Goal: Find contact information

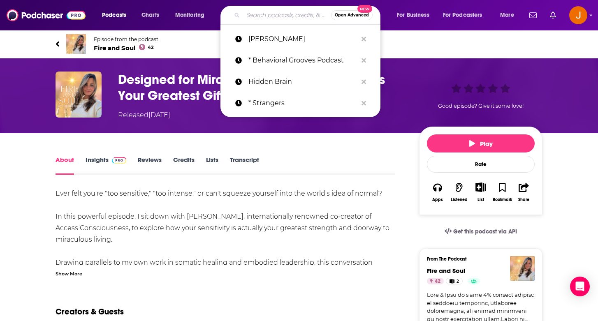
click at [284, 16] on input "Search podcasts, credits, & more..." at bounding box center [287, 15] width 88 height 13
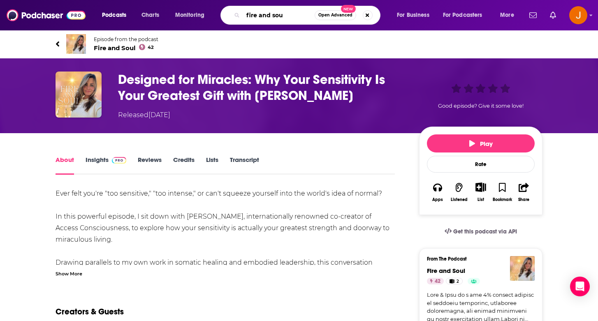
type input "fire and soul"
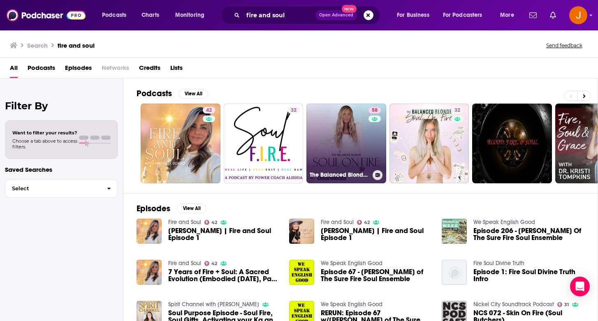
click at [326, 137] on link "58 The Balanced Blonde // Soul On Fire" at bounding box center [346, 144] width 80 height 80
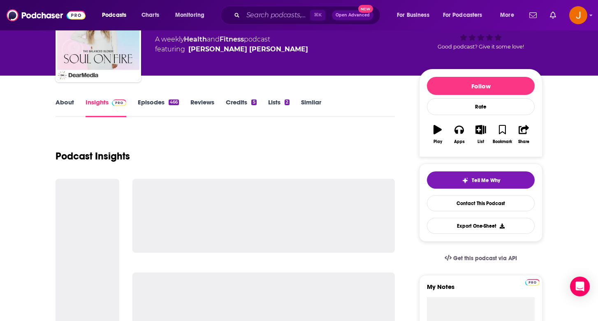
scroll to position [104, 0]
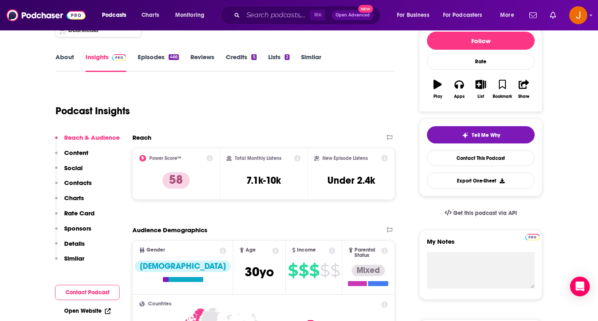
click at [73, 180] on p "Contacts" at bounding box center [78, 183] width 28 height 8
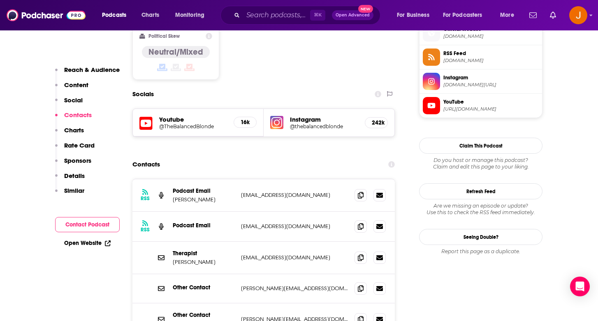
scroll to position [678, 0]
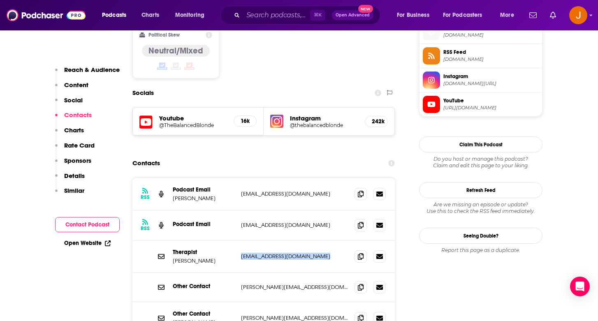
drag, startPoint x: 335, startPoint y: 217, endPoint x: 239, endPoint y: 215, distance: 95.8
click at [239, 240] on div "Therapist [PERSON_NAME] Jenna [EMAIL_ADDRESS][DOMAIN_NAME] [PERSON_NAME][EMAIL_…" at bounding box center [263, 256] width 262 height 32
copy p "[EMAIL_ADDRESS][DOMAIN_NAME]"
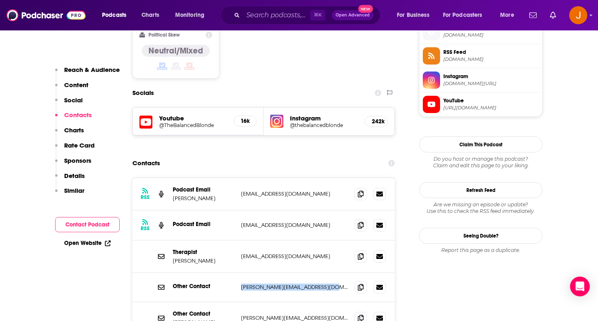
drag, startPoint x: 337, startPoint y: 247, endPoint x: 238, endPoint y: 241, distance: 99.2
click at [238, 273] on div "Other Contact [PERSON_NAME][EMAIL_ADDRESS][DOMAIN_NAME] [PERSON_NAME][EMAIL_ADD…" at bounding box center [263, 287] width 262 height 29
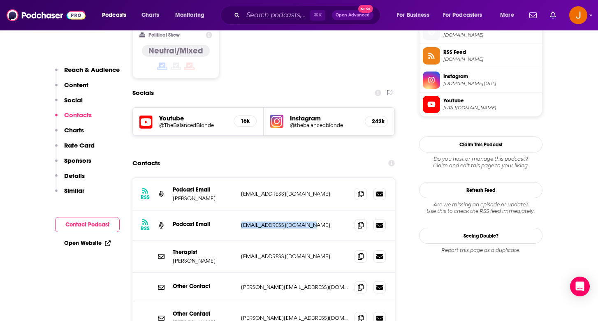
drag, startPoint x: 323, startPoint y: 188, endPoint x: 236, endPoint y: 184, distance: 86.8
click at [236, 210] on div "RSS Podcast Email [EMAIL_ADDRESS][DOMAIN_NAME] [EMAIL_ADDRESS][DOMAIN_NAME]" at bounding box center [263, 225] width 262 height 30
copy div "[EMAIL_ADDRESS][DOMAIN_NAME]"
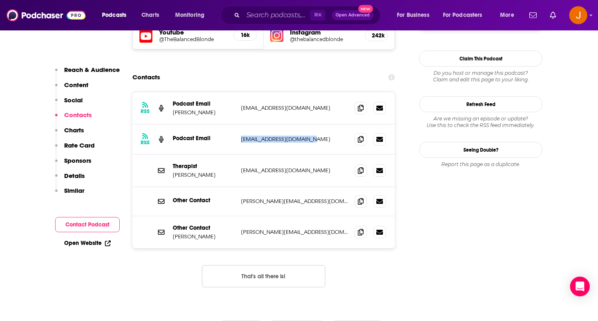
scroll to position [766, 0]
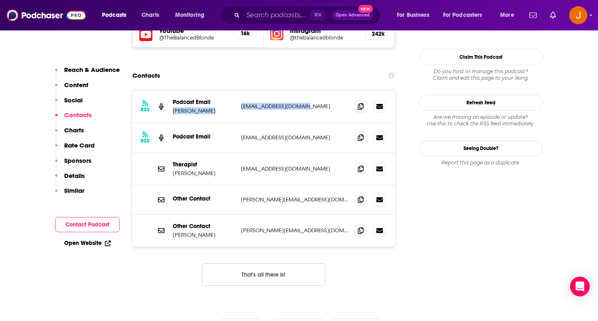
drag, startPoint x: 312, startPoint y: 64, endPoint x: 237, endPoint y: 63, distance: 75.6
click at [237, 90] on div "RSS Podcast Email [PERSON_NAME] [EMAIL_ADDRESS][DOMAIN_NAME] [EMAIL_ADDRESS][DO…" at bounding box center [263, 106] width 262 height 32
copy div "[PERSON_NAME] [EMAIL_ADDRESS][DOMAIN_NAME]"
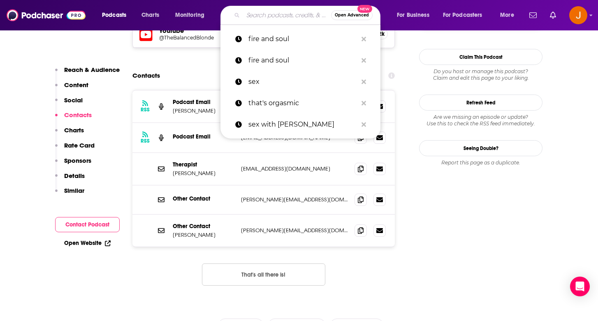
click at [255, 18] on input "Search podcasts, credits, & more..." at bounding box center [287, 15] width 88 height 13
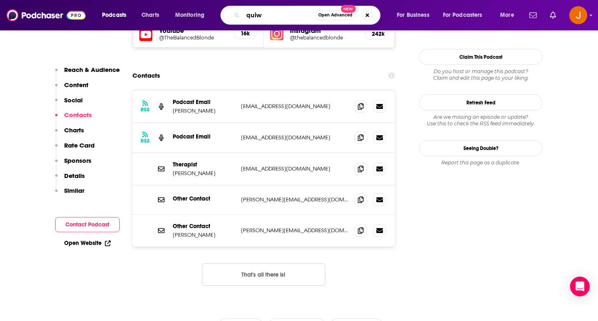
type input "quiwk"
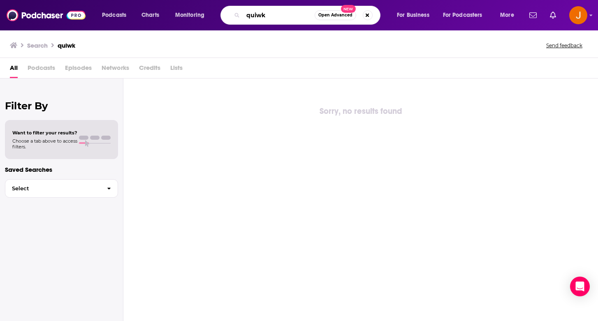
drag, startPoint x: 284, startPoint y: 13, endPoint x: 232, endPoint y: -4, distance: 54.9
click at [232, 0] on html "Podcasts Charts Monitoring quiwk Open Advanced New For Business For Podcasters …" at bounding box center [299, 160] width 598 height 321
type input "W"
type input "Kw Brain"
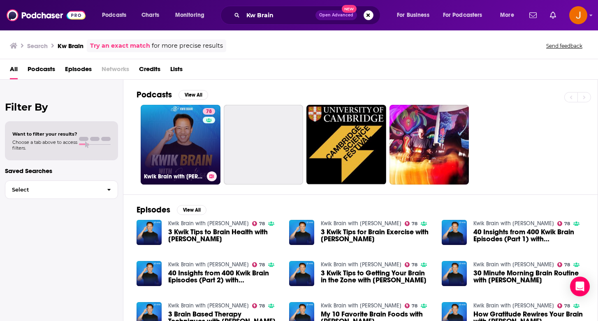
click at [201, 155] on link "78 Kwik Brain with [PERSON_NAME]" at bounding box center [181, 145] width 80 height 80
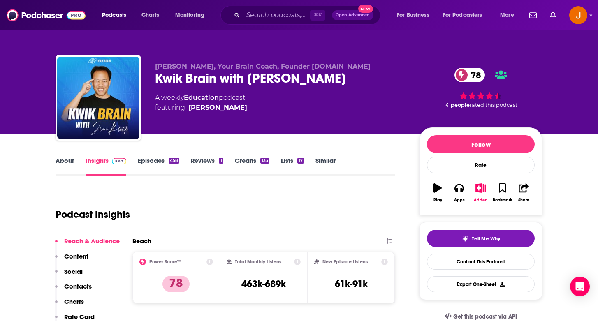
scroll to position [170, 0]
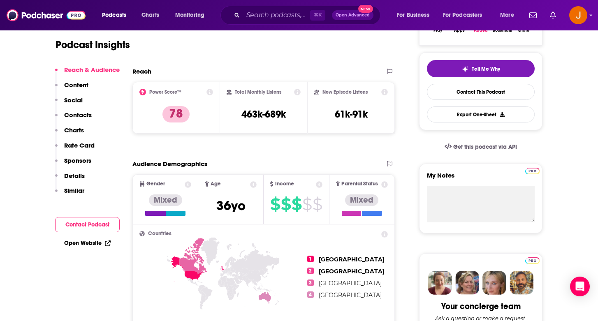
click at [77, 112] on p "Contacts" at bounding box center [78, 115] width 28 height 8
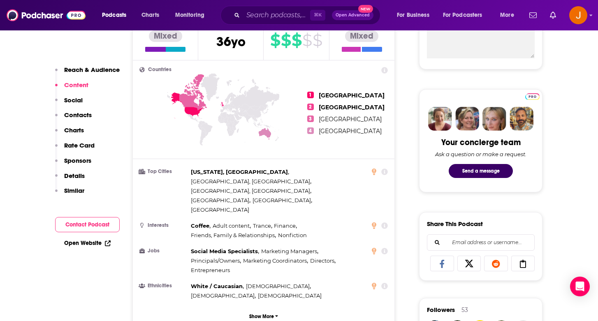
scroll to position [0, 0]
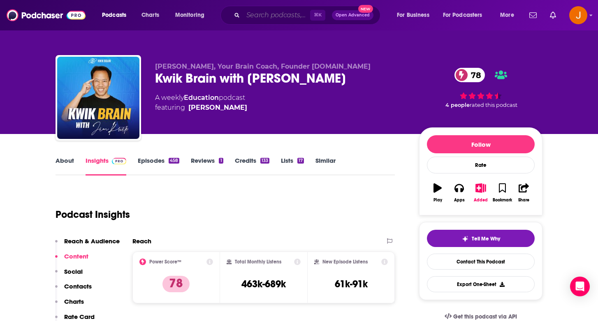
click at [284, 17] on input "Search podcasts, credits, & more..." at bounding box center [276, 15] width 67 height 13
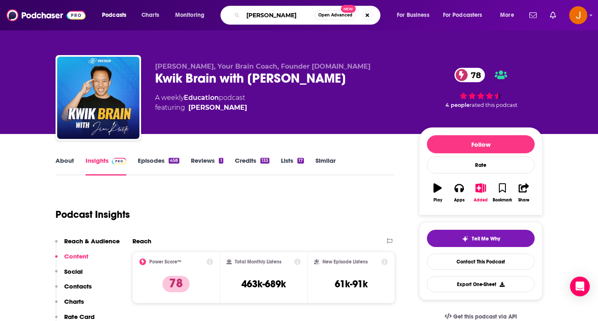
type input "[PERSON_NAME]"
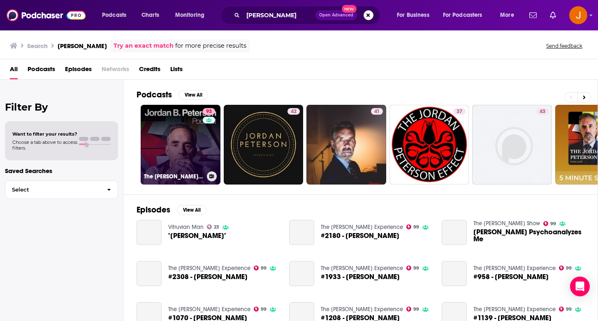
click at [185, 136] on link "93 The [PERSON_NAME] [PERSON_NAME] Podcast" at bounding box center [181, 145] width 80 height 80
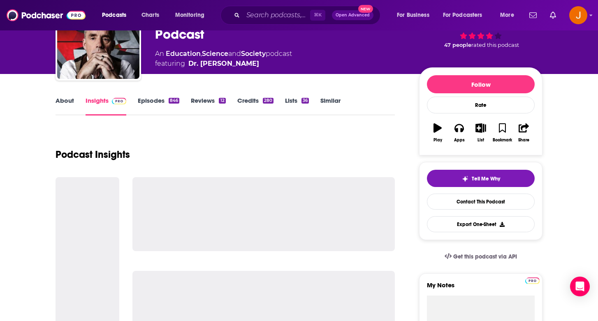
scroll to position [67, 0]
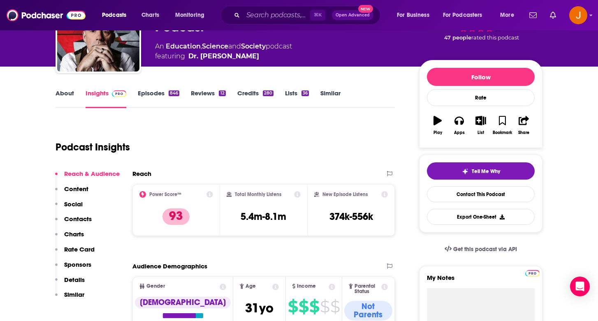
click at [78, 219] on p "Contacts" at bounding box center [78, 219] width 28 height 8
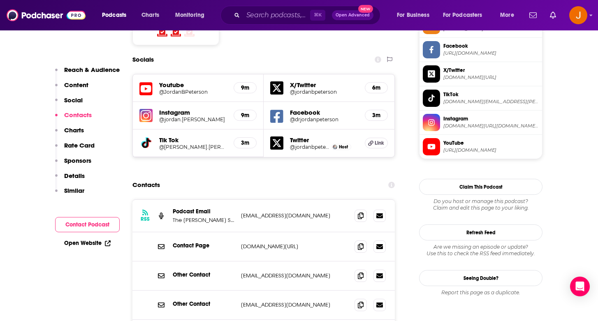
scroll to position [724, 0]
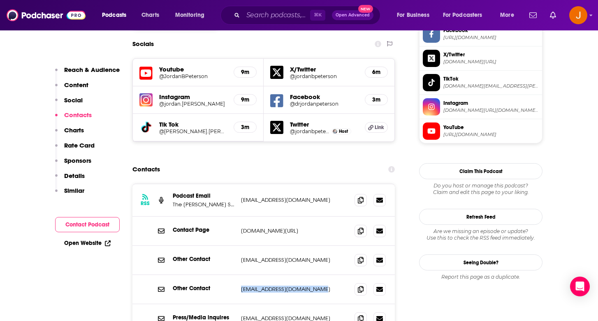
drag, startPoint x: 339, startPoint y: 242, endPoint x: 239, endPoint y: 241, distance: 99.9
click at [239, 275] on div "Other Contact [EMAIL_ADDRESS][DOMAIN_NAME] [EMAIL_ADDRESS][DOMAIN_NAME]" at bounding box center [263, 289] width 262 height 29
copy p "[EMAIL_ADDRESS][DOMAIN_NAME]"
drag, startPoint x: 318, startPoint y: 158, endPoint x: 239, endPoint y: 154, distance: 79.0
click at [239, 184] on div "RSS Podcast Email The [PERSON_NAME] Show [EMAIL_ADDRESS][DOMAIN_NAME] [EMAIL_AD…" at bounding box center [263, 200] width 262 height 32
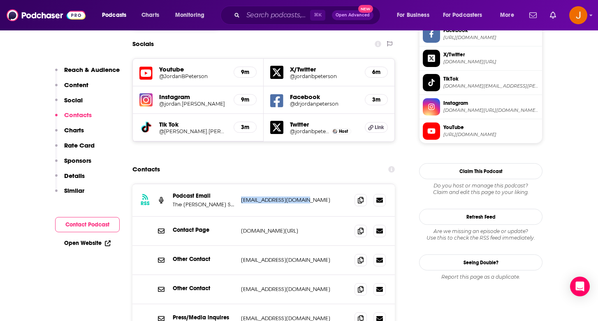
copy p "[EMAIL_ADDRESS][DOMAIN_NAME]"
click at [268, 16] on input "Search podcasts, credits, & more..." at bounding box center [276, 15] width 67 height 13
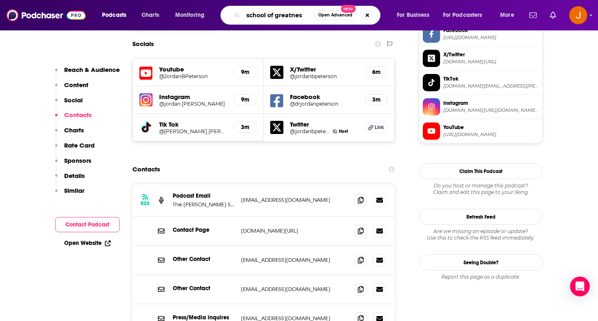
type input "school of greatness"
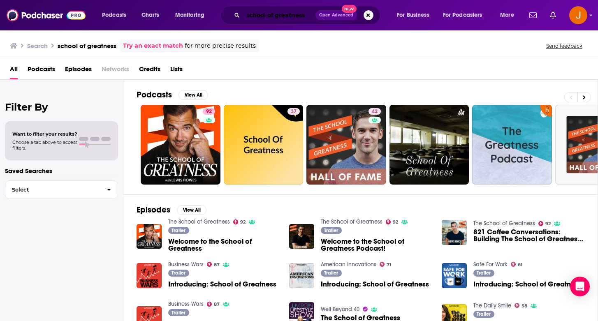
drag, startPoint x: 305, startPoint y: 15, endPoint x: 217, endPoint y: -16, distance: 93.3
click at [217, 0] on html "Podcasts Charts Monitoring school of greatness Open Advanced New For Business F…" at bounding box center [299, 160] width 598 height 321
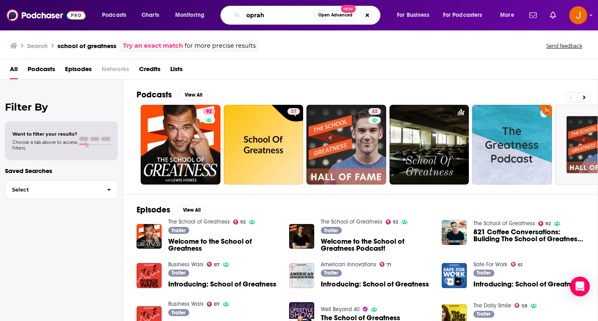
type input "oprah"
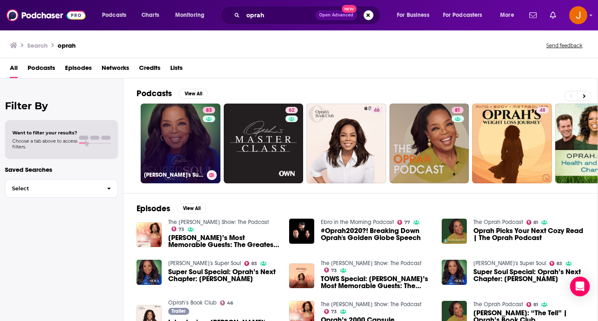
click at [196, 147] on link "83 [PERSON_NAME]'s Super Soul" at bounding box center [181, 144] width 80 height 80
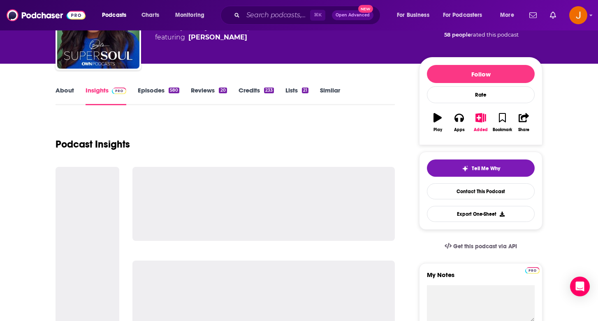
scroll to position [175, 0]
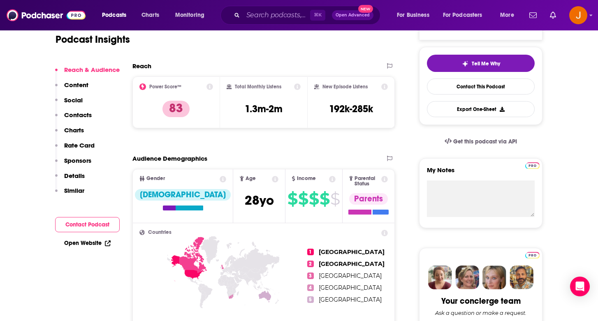
click at [80, 114] on p "Contacts" at bounding box center [78, 115] width 28 height 8
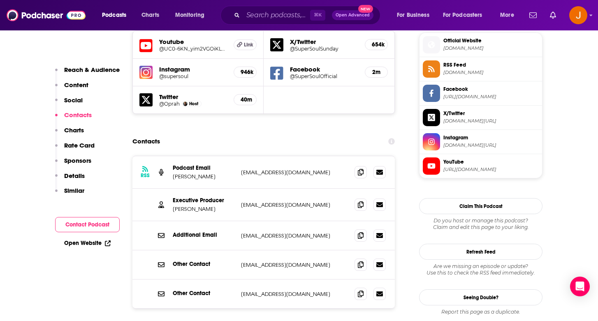
scroll to position [746, 0]
